Goal: Transaction & Acquisition: Purchase product/service

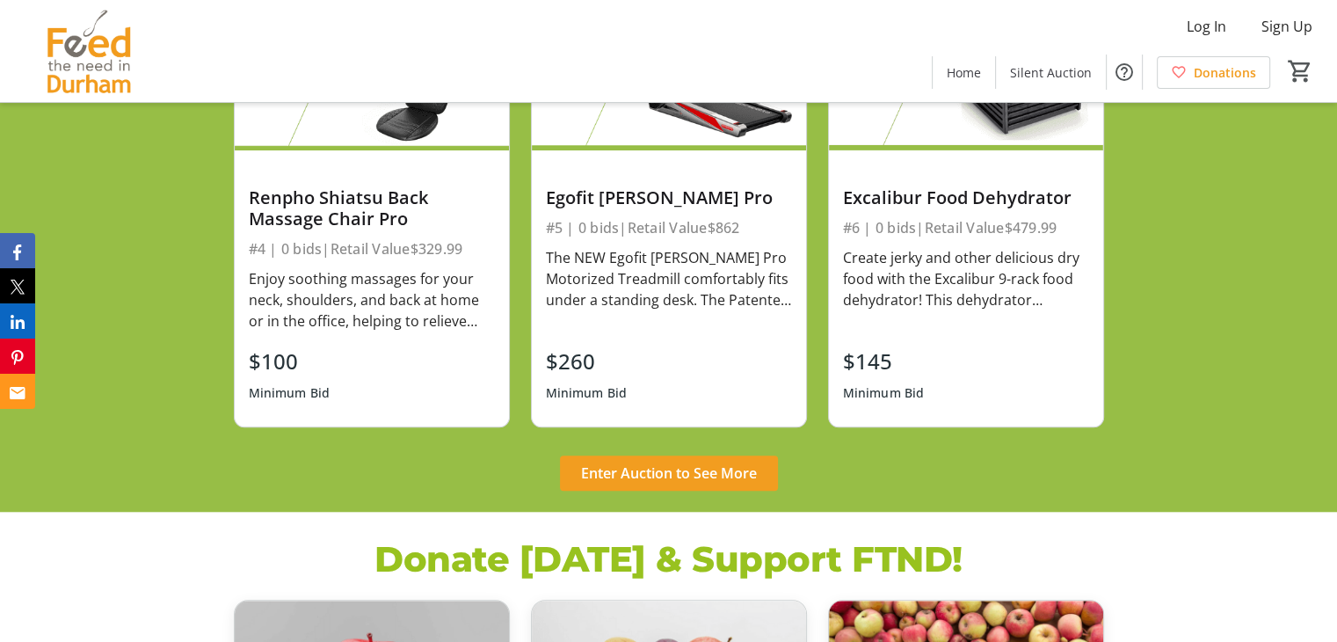
scroll to position [1450, 0]
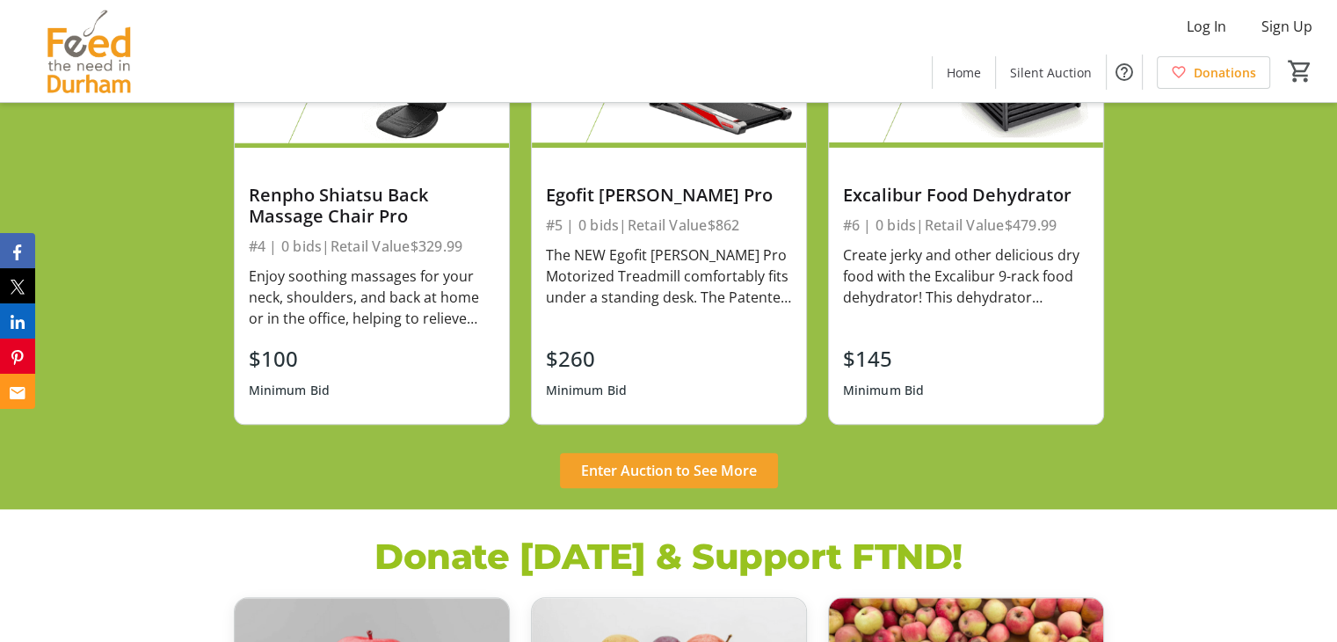
click at [706, 467] on span "Enter Auction to See More" at bounding box center [669, 470] width 176 height 21
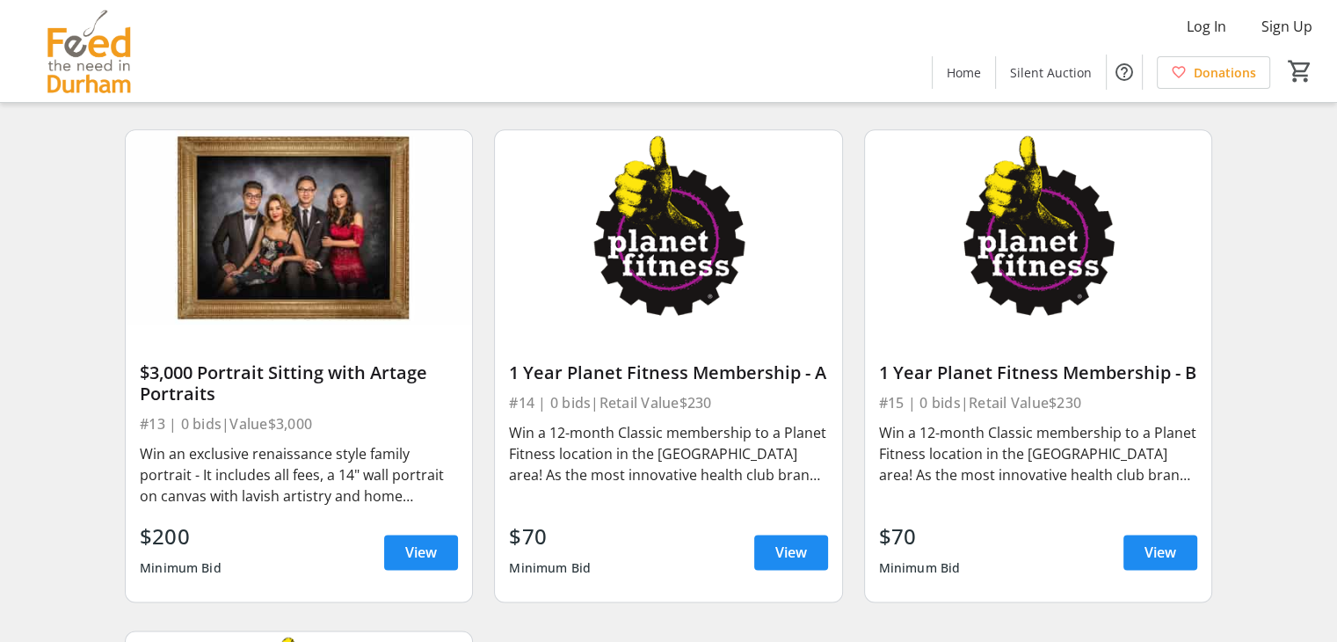
scroll to position [2042, 0]
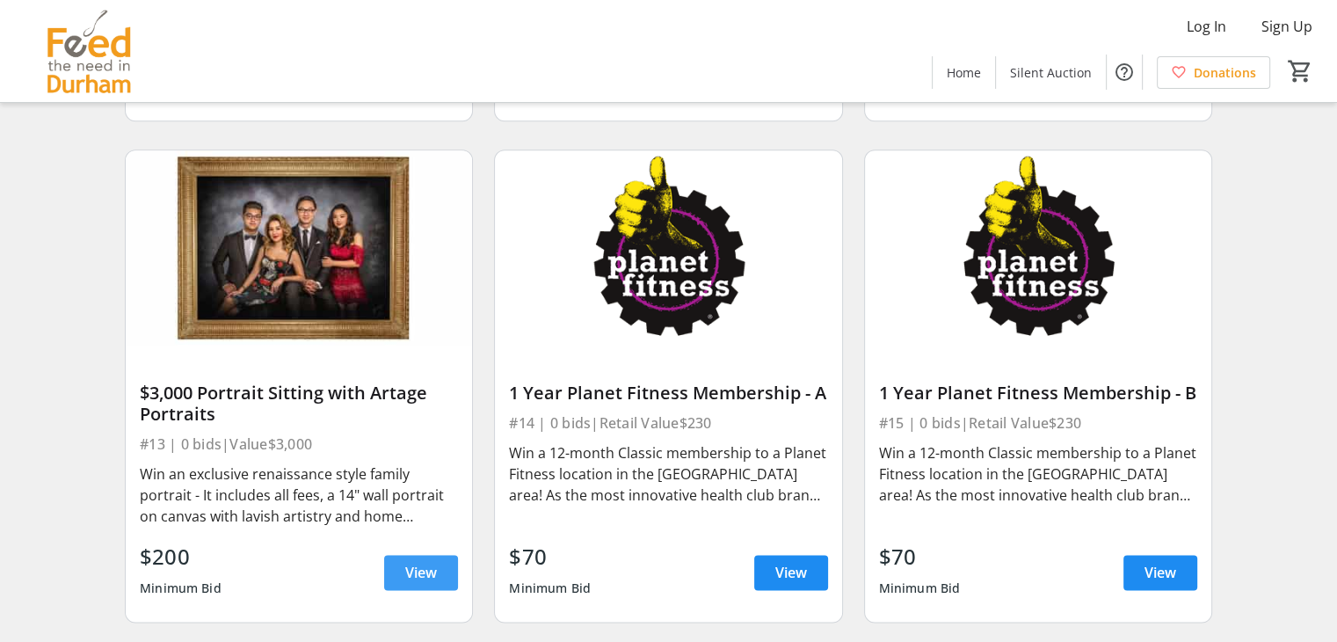
click at [410, 581] on span "View" at bounding box center [421, 572] width 32 height 21
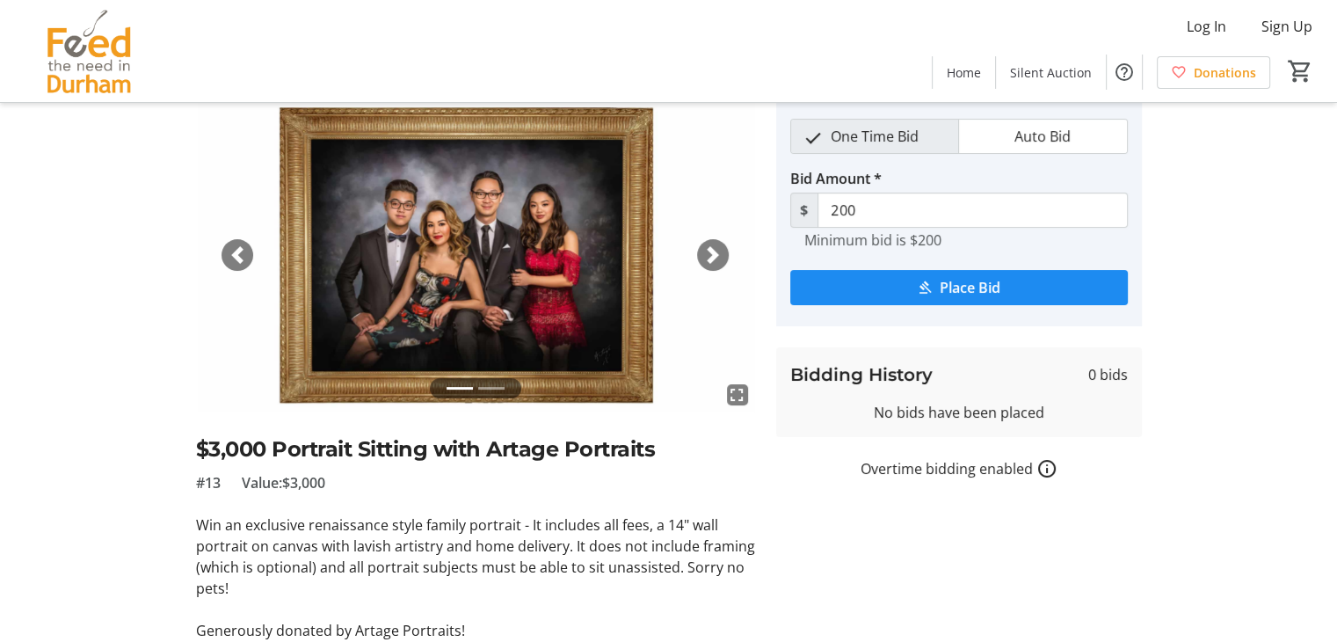
scroll to position [68, 0]
click at [707, 257] on span "button" at bounding box center [713, 256] width 18 height 18
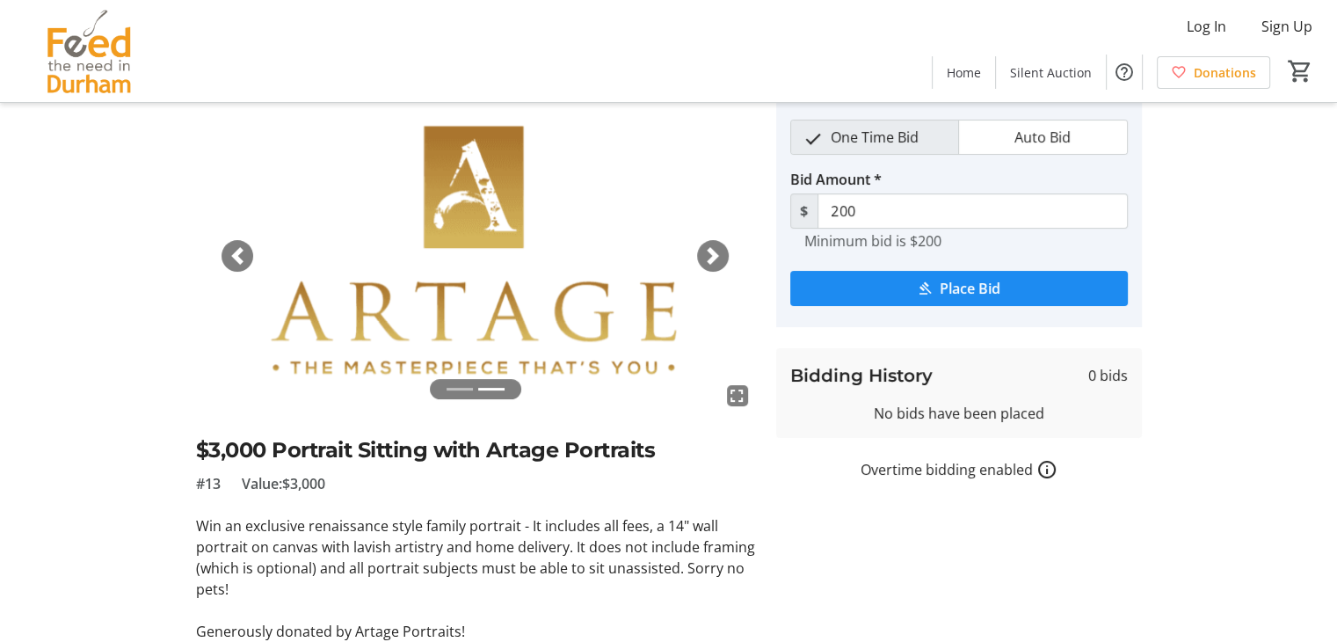
click at [707, 257] on span "button" at bounding box center [713, 256] width 18 height 18
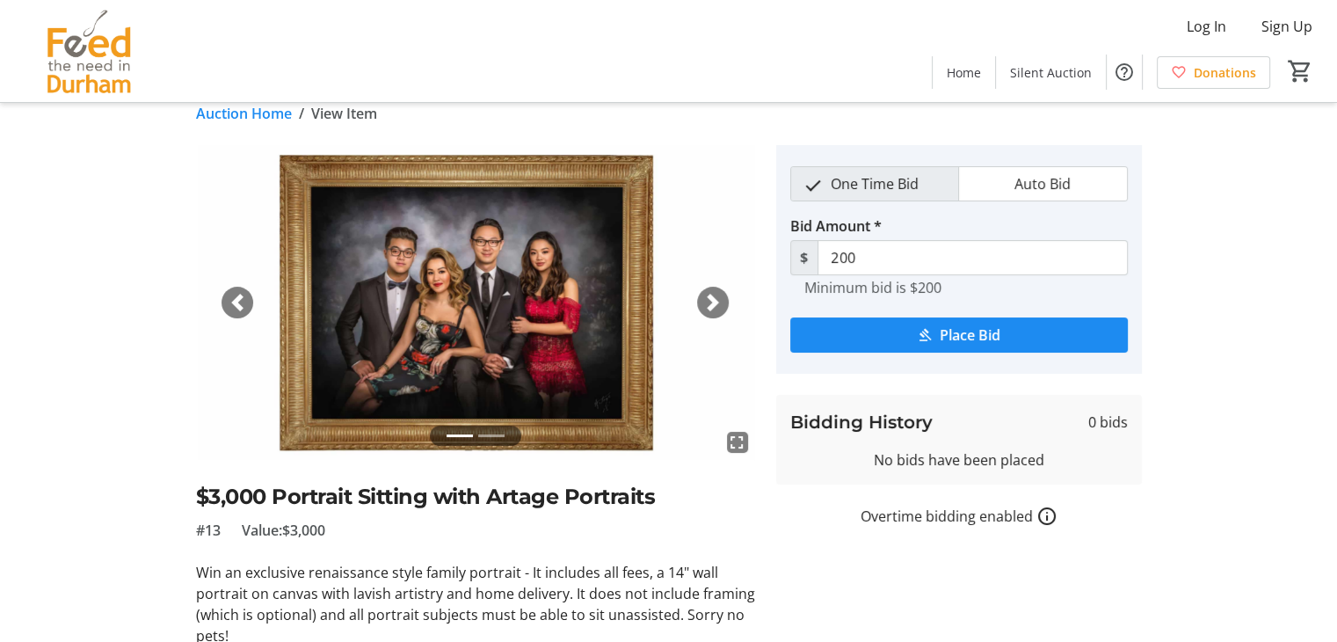
scroll to position [0, 0]
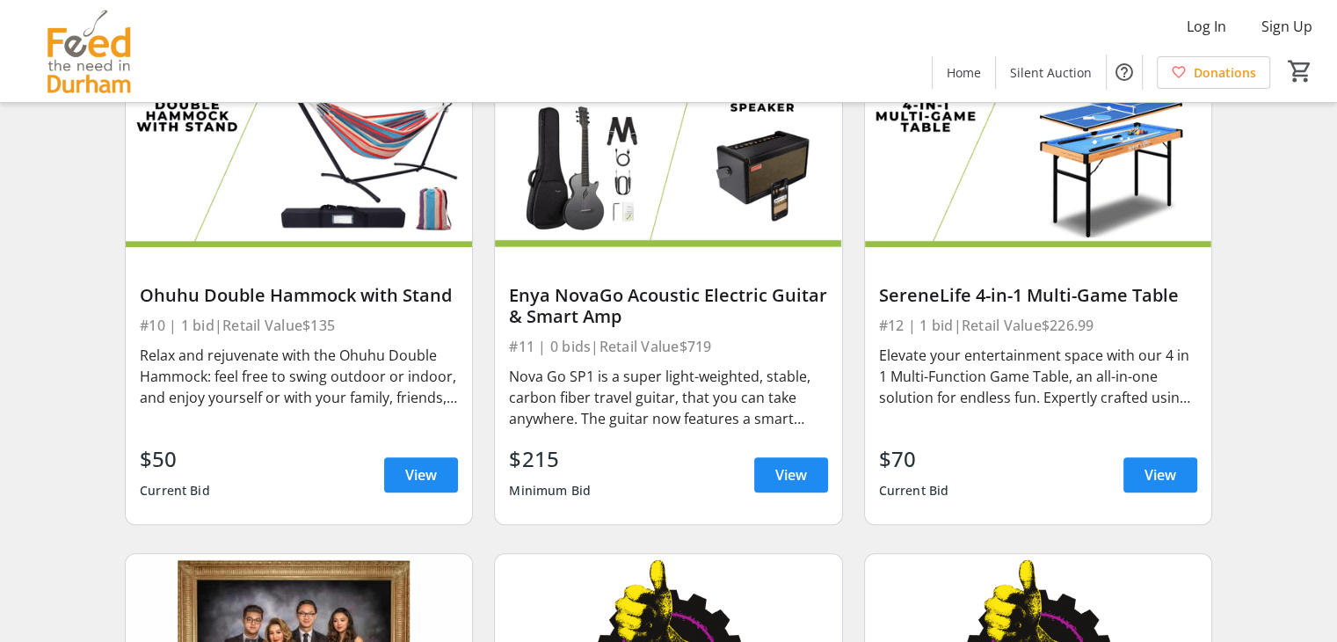
scroll to position [1582, 0]
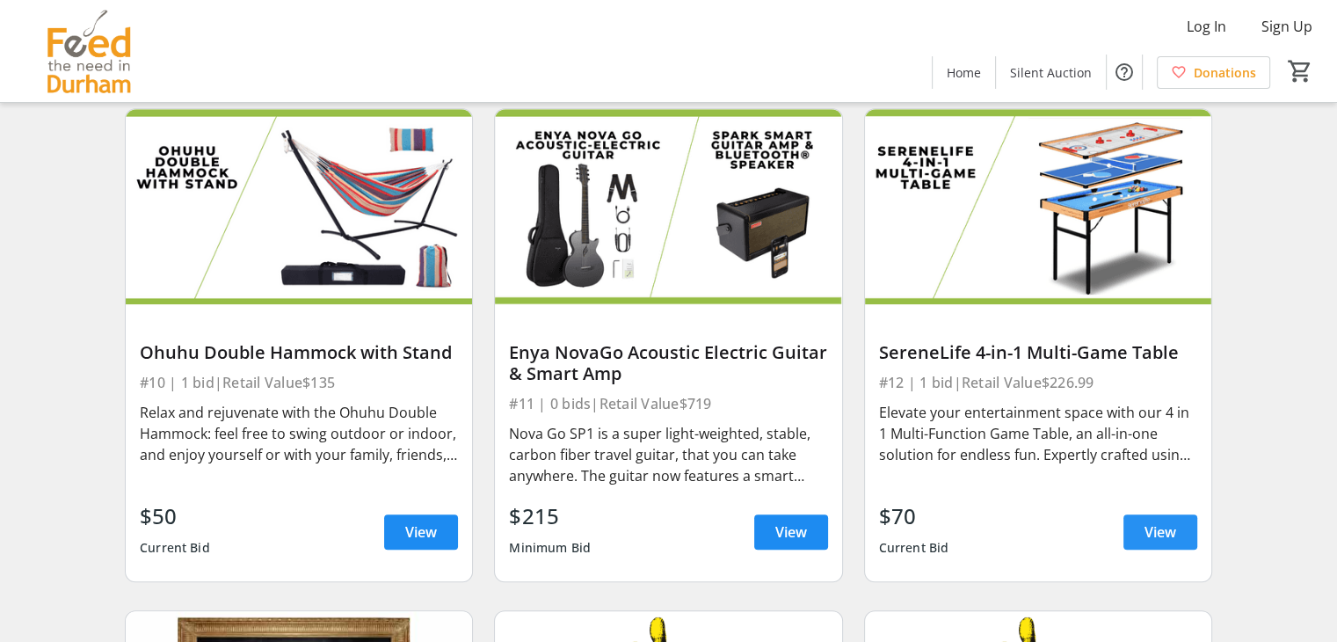
click at [1147, 528] on span "View" at bounding box center [1160, 531] width 32 height 21
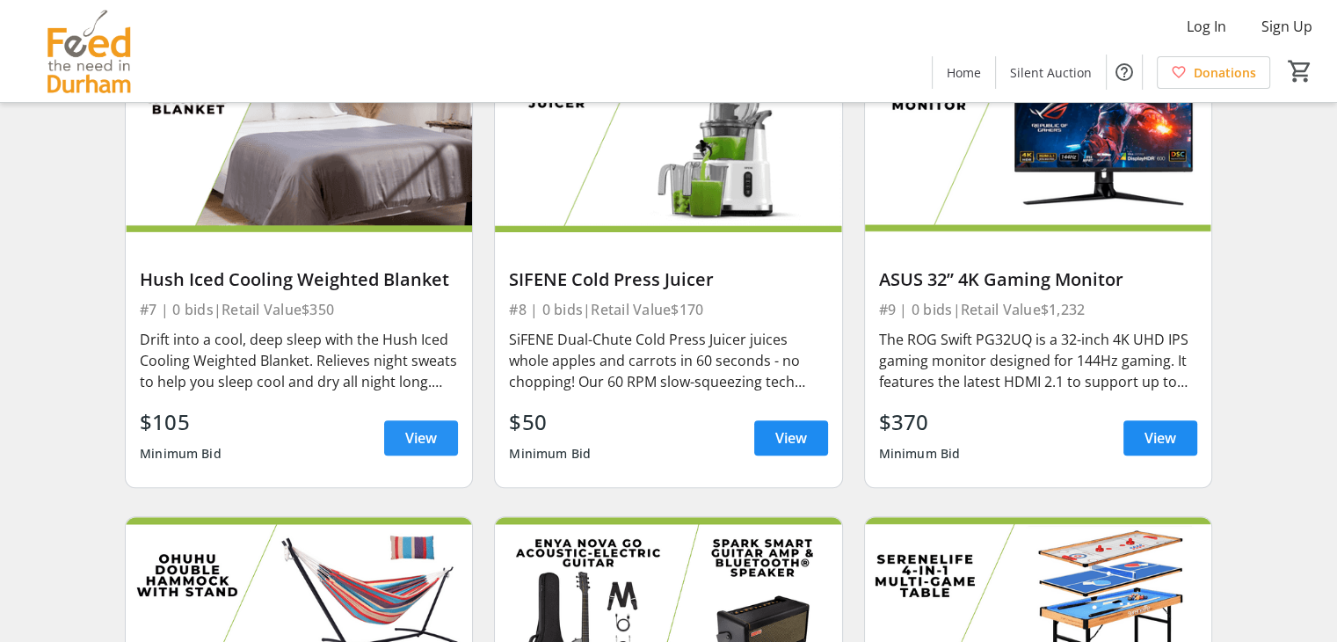
scroll to position [1186, 0]
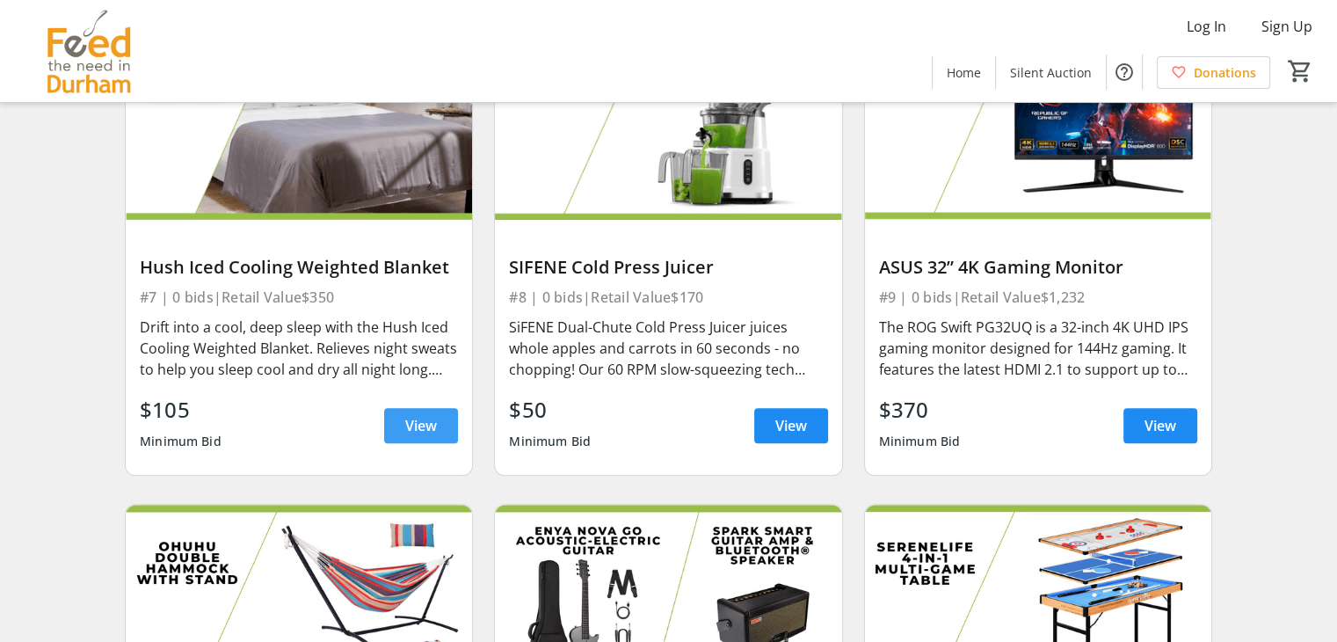
click at [417, 427] on span "View" at bounding box center [421, 425] width 32 height 21
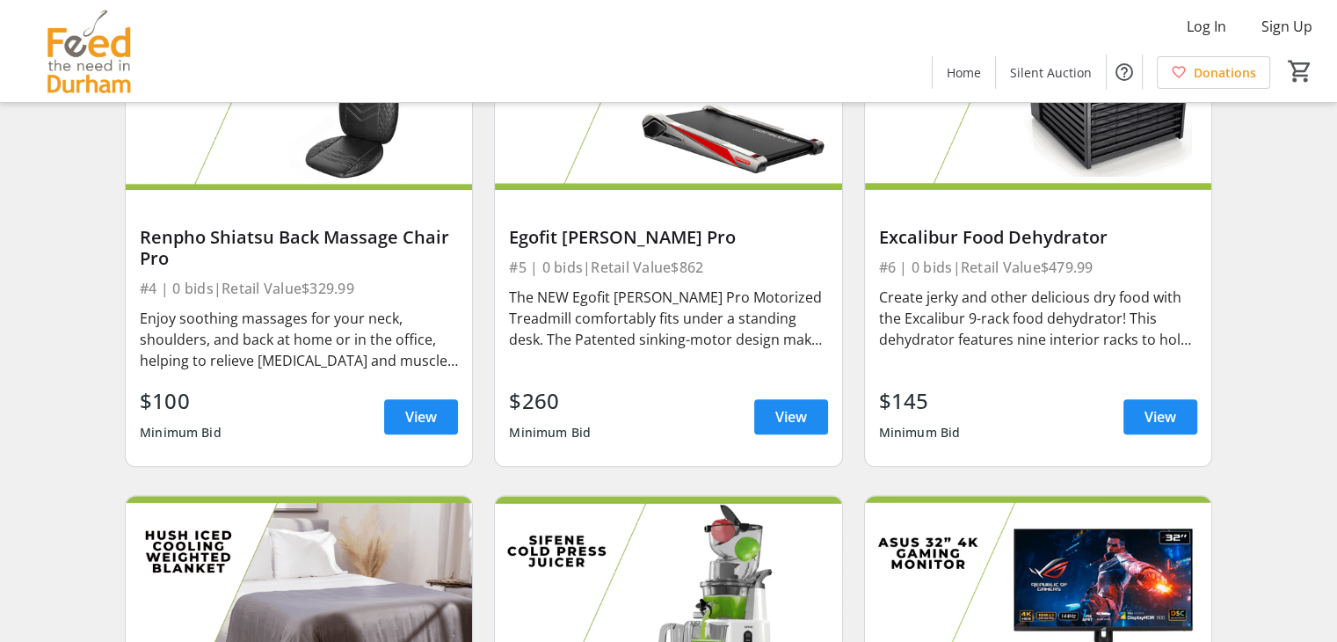
scroll to position [725, 0]
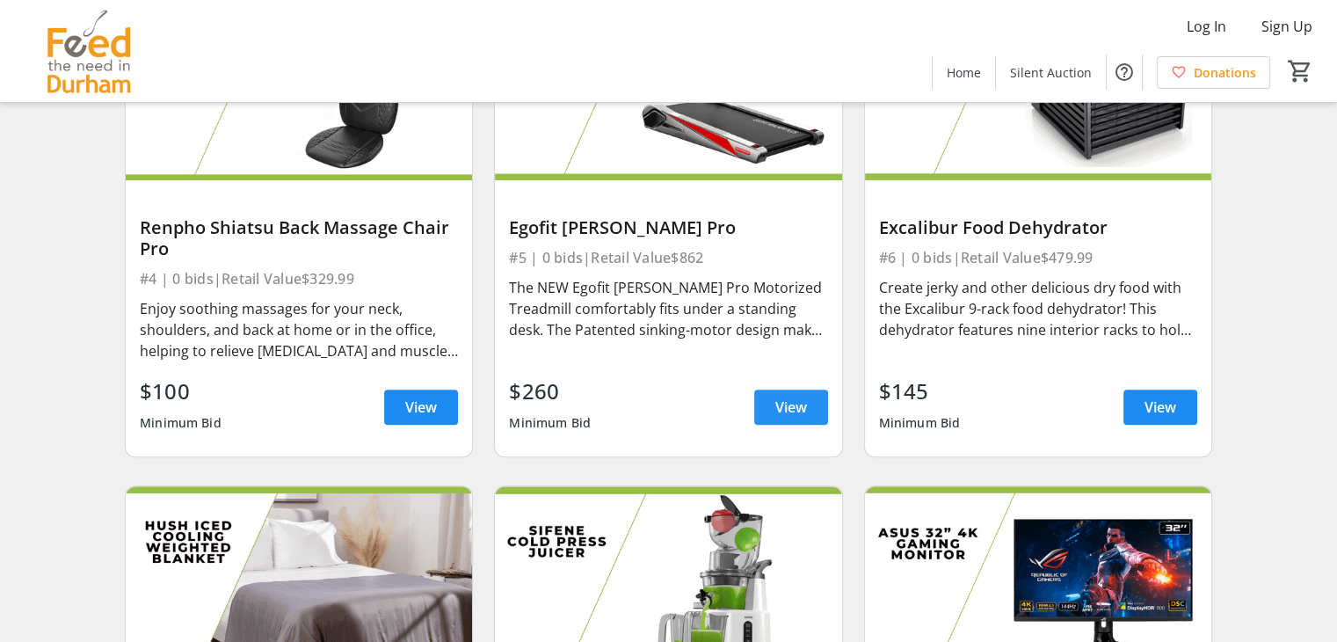
click at [801, 409] on span "View" at bounding box center [791, 406] width 32 height 21
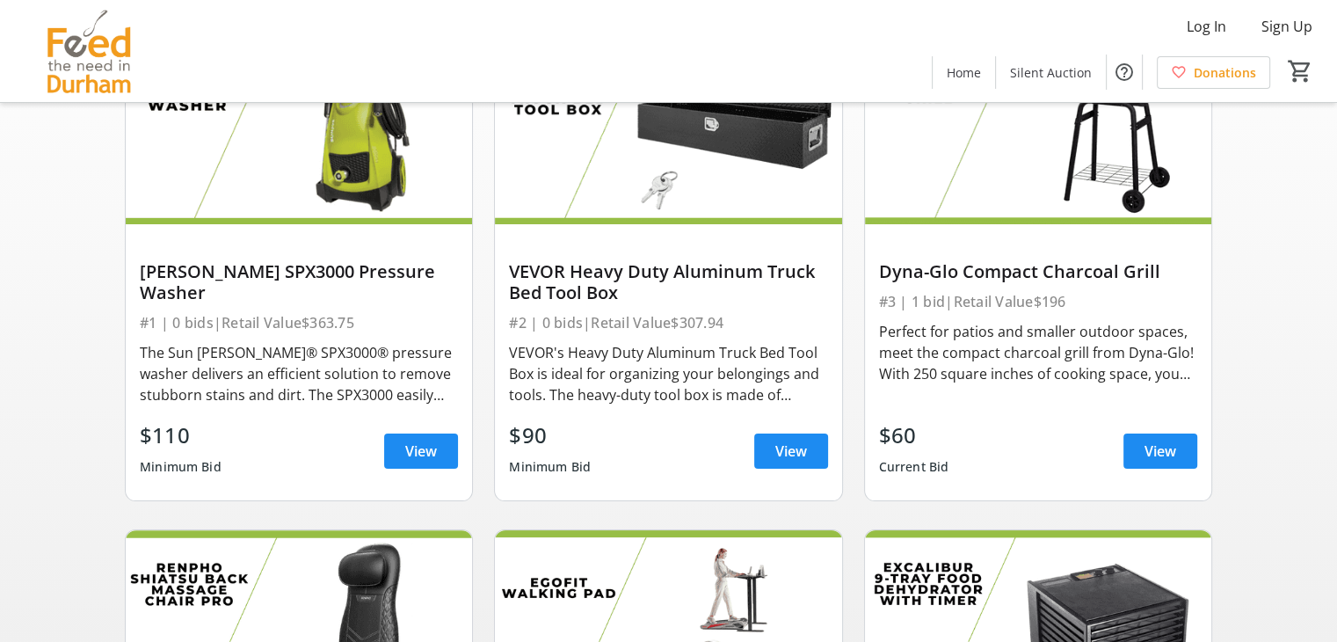
scroll to position [176, 0]
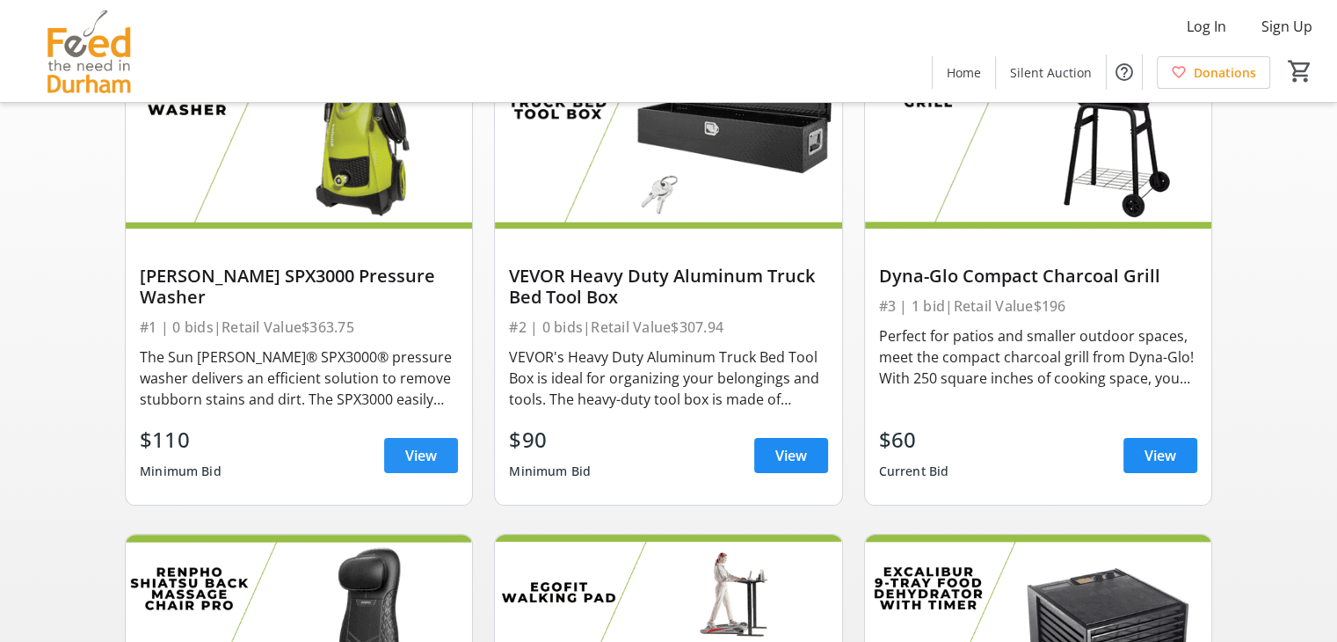
click at [414, 460] on span "View" at bounding box center [421, 455] width 32 height 21
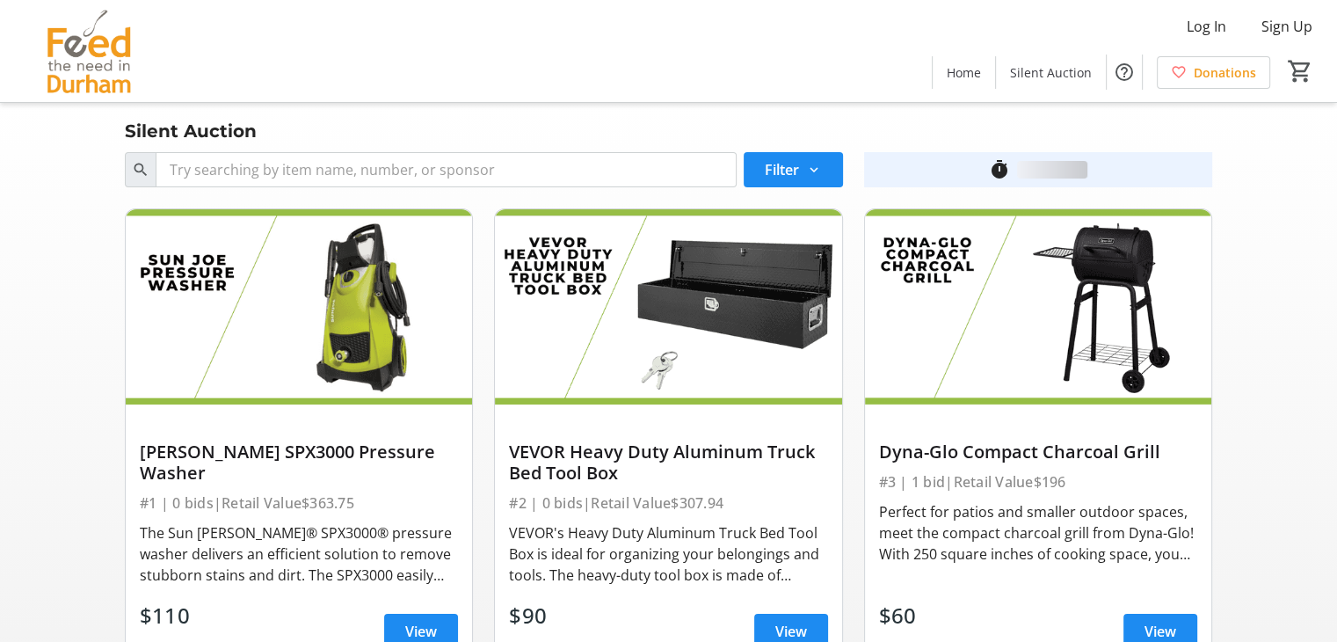
scroll to position [176, 0]
